Goal: Task Accomplishment & Management: Manage account settings

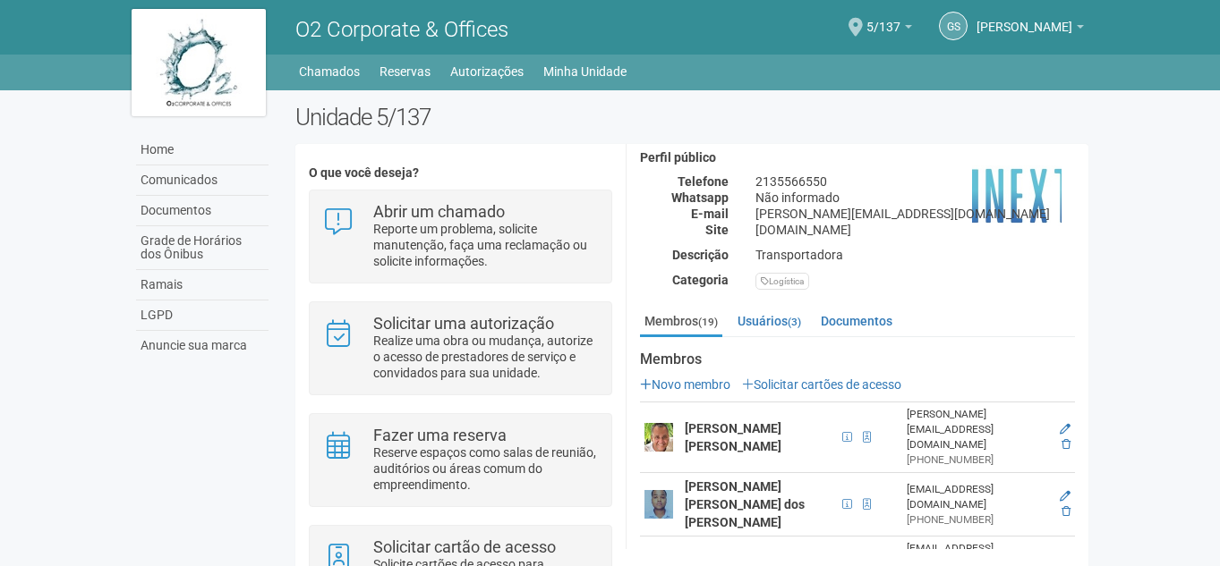
scroll to position [166, 0]
click at [656, 385] on link "Novo membro" at bounding box center [685, 386] width 90 height 14
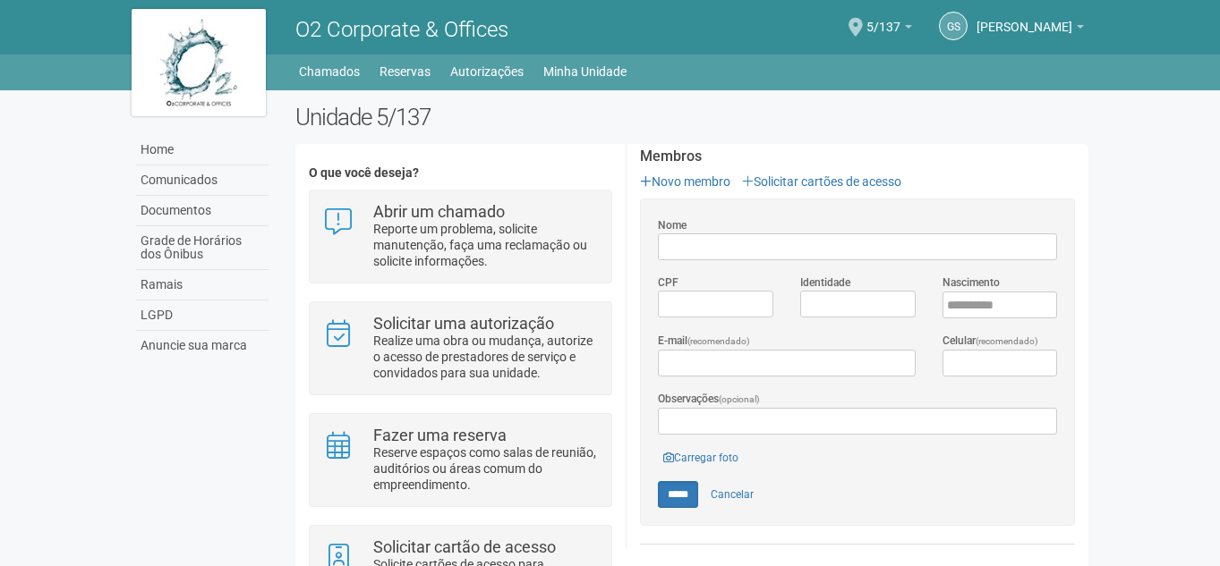
scroll to position [371, 0]
click at [1033, 27] on span "[PERSON_NAME]" at bounding box center [1024, 18] width 96 height 31
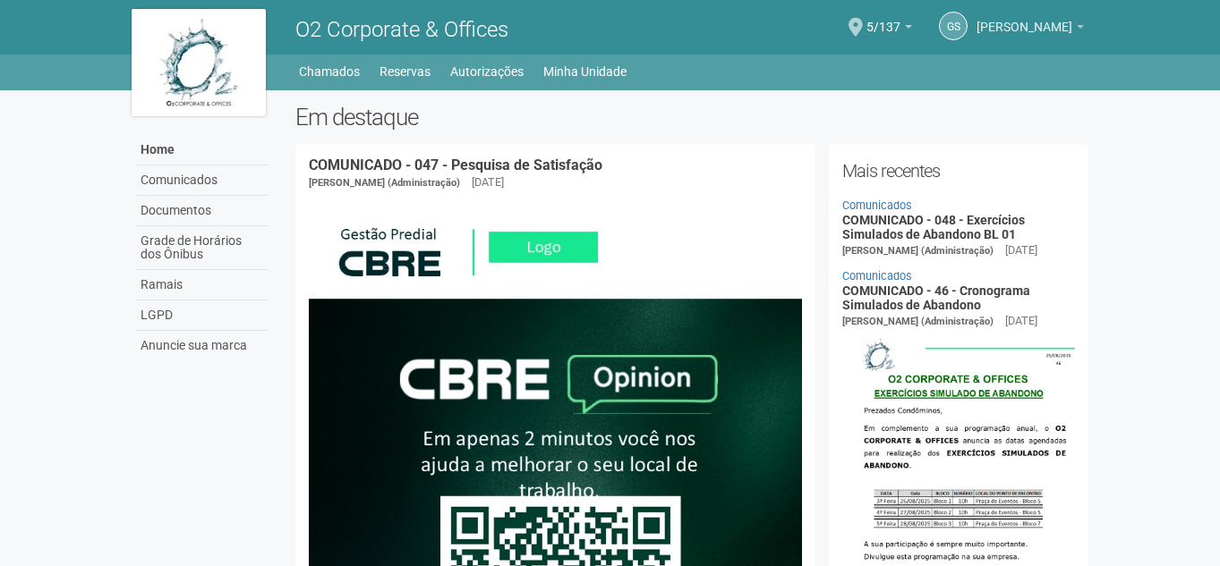
click at [1020, 25] on span "[PERSON_NAME]" at bounding box center [1024, 18] width 96 height 31
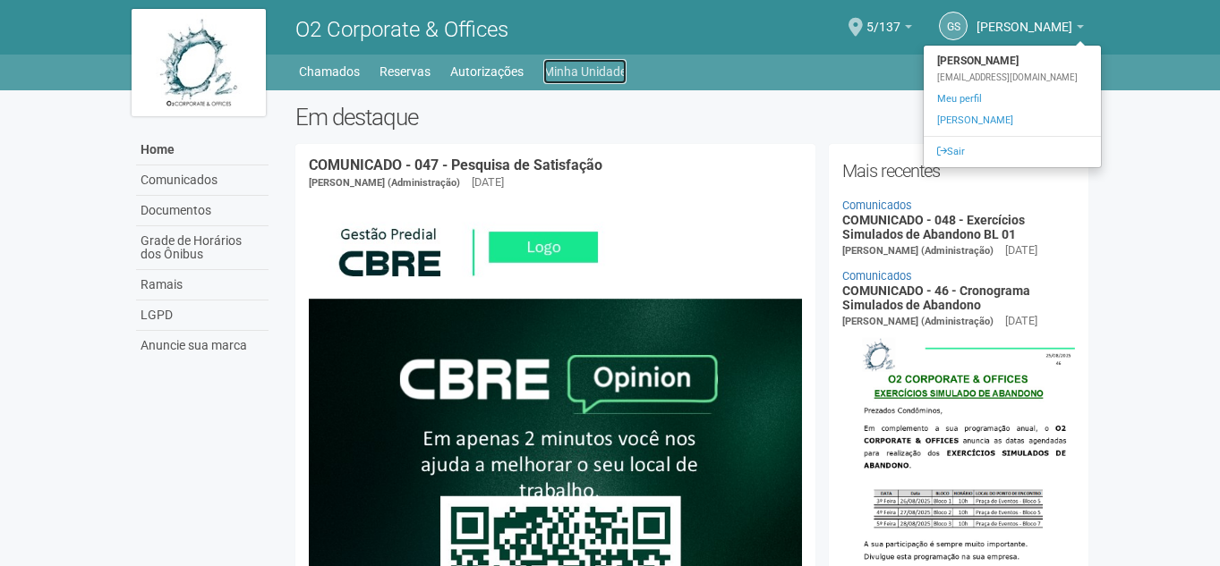
click at [566, 64] on link "Minha Unidade" at bounding box center [584, 71] width 83 height 25
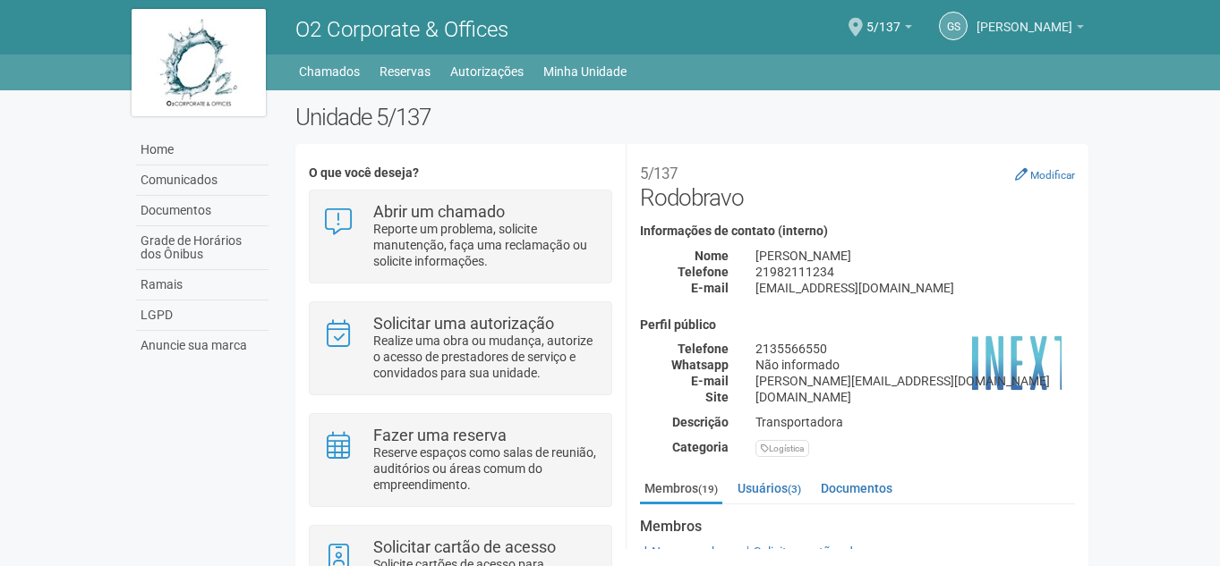
click at [993, 34] on link "[PERSON_NAME]" at bounding box center [1029, 29] width 107 height 14
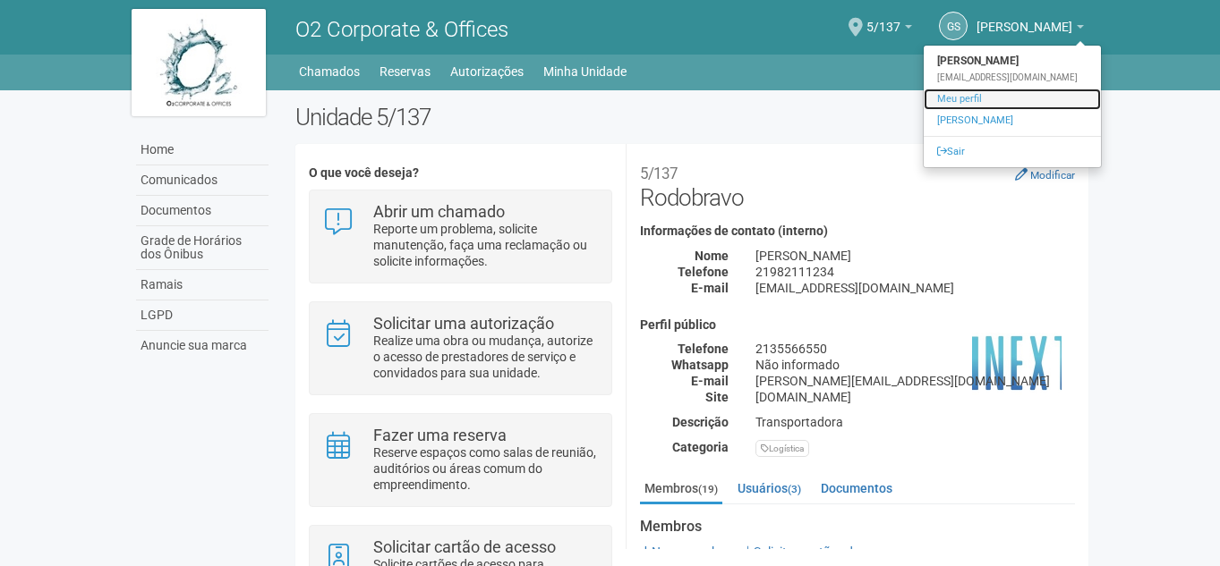
click at [964, 98] on link "Meu perfil" at bounding box center [1011, 99] width 177 height 21
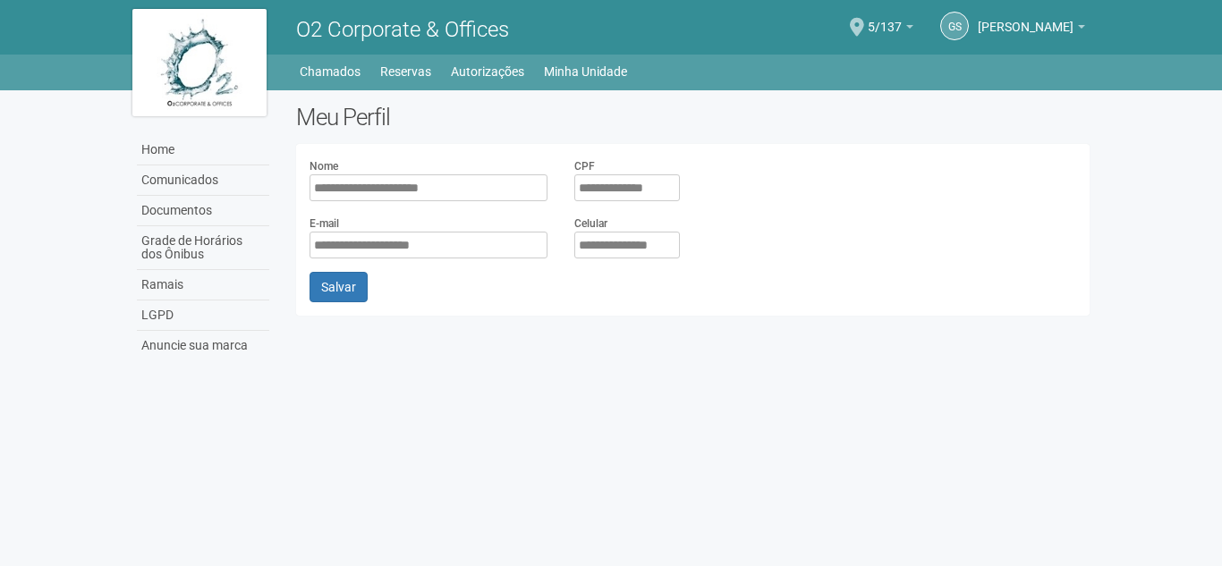
click at [346, 52] on div "O2 Corporate & Offices" at bounding box center [488, 27] width 410 height 55
click at [337, 12] on div "O2 Corporate & Offices" at bounding box center [488, 27] width 410 height 55
click at [1063, 21] on span "[PERSON_NAME]" at bounding box center [1026, 18] width 96 height 31
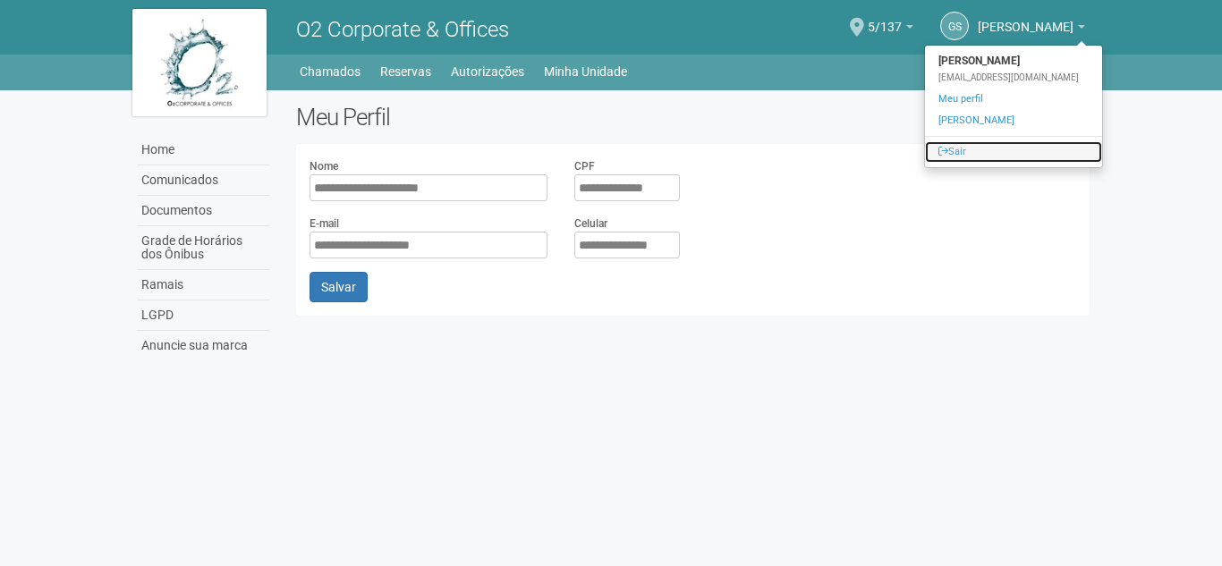
click at [978, 144] on link "Sair" at bounding box center [1013, 151] width 177 height 21
